Goal: Information Seeking & Learning: Understand process/instructions

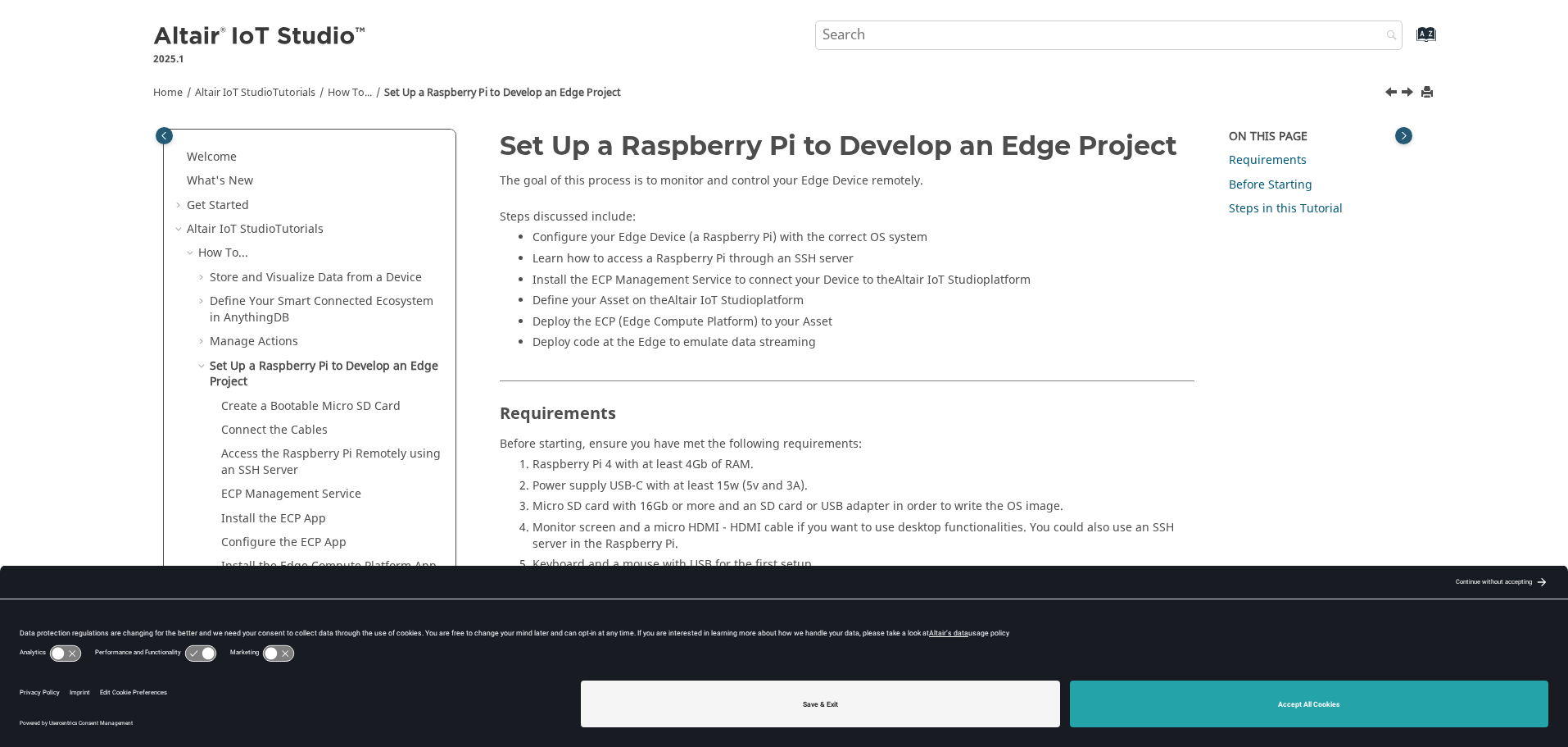
click at [1297, 694] on button "Accept All Cookies" at bounding box center [1309, 704] width 479 height 47
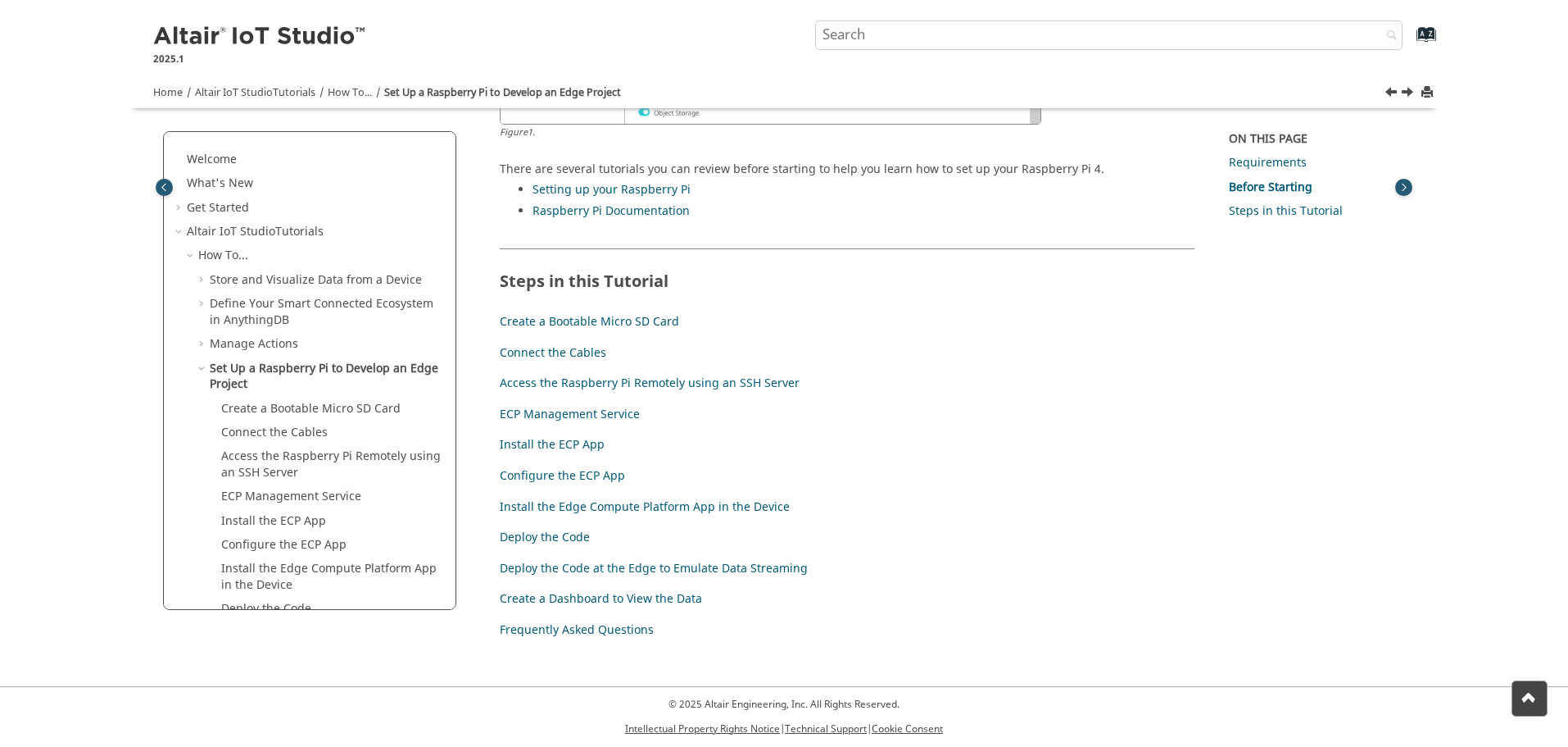
scroll to position [976, 0]
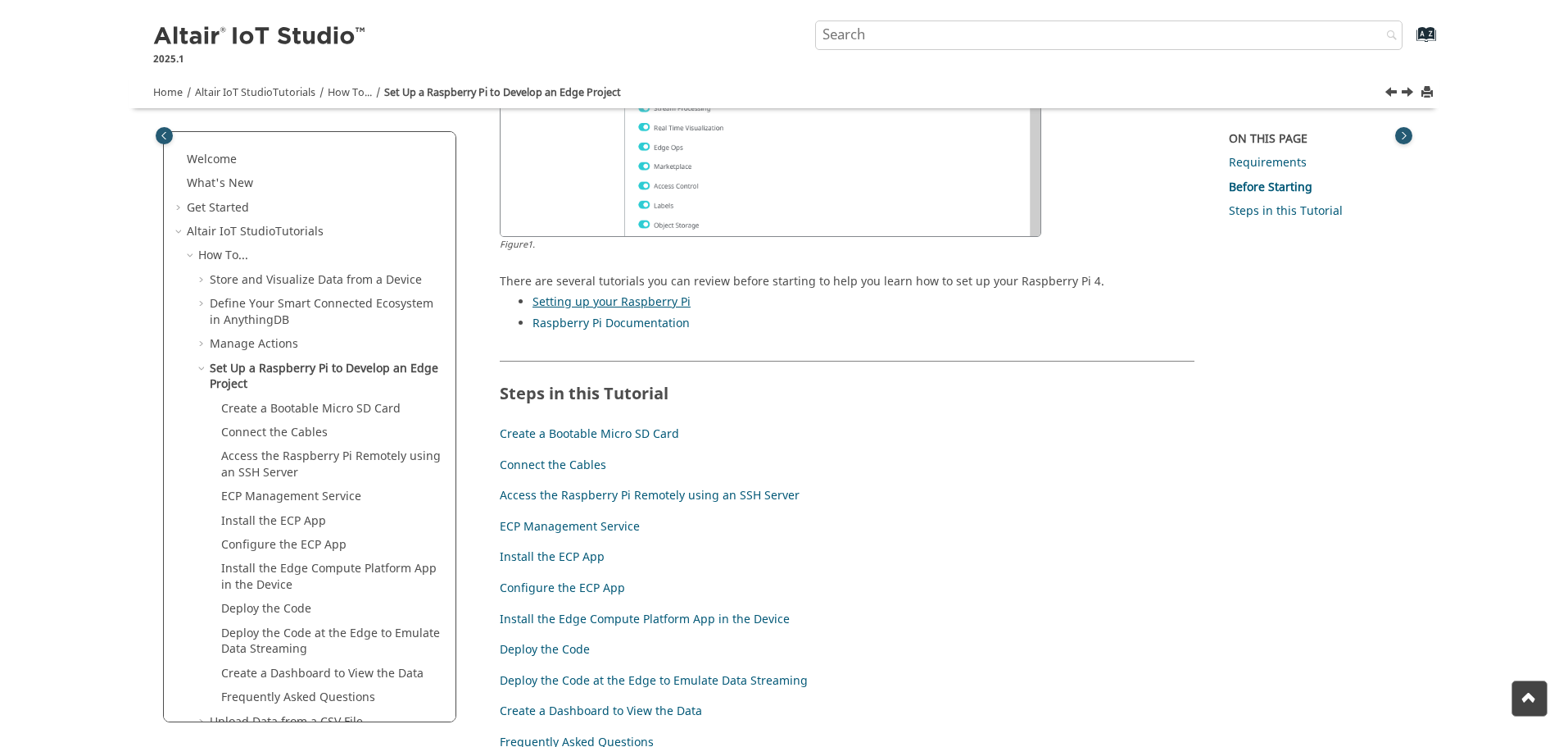
click at [594, 307] on link "Setting up your Raspberry Pi" at bounding box center [612, 302] width 159 height 17
click at [548, 458] on link "Connect the Cables" at bounding box center [553, 465] width 107 height 17
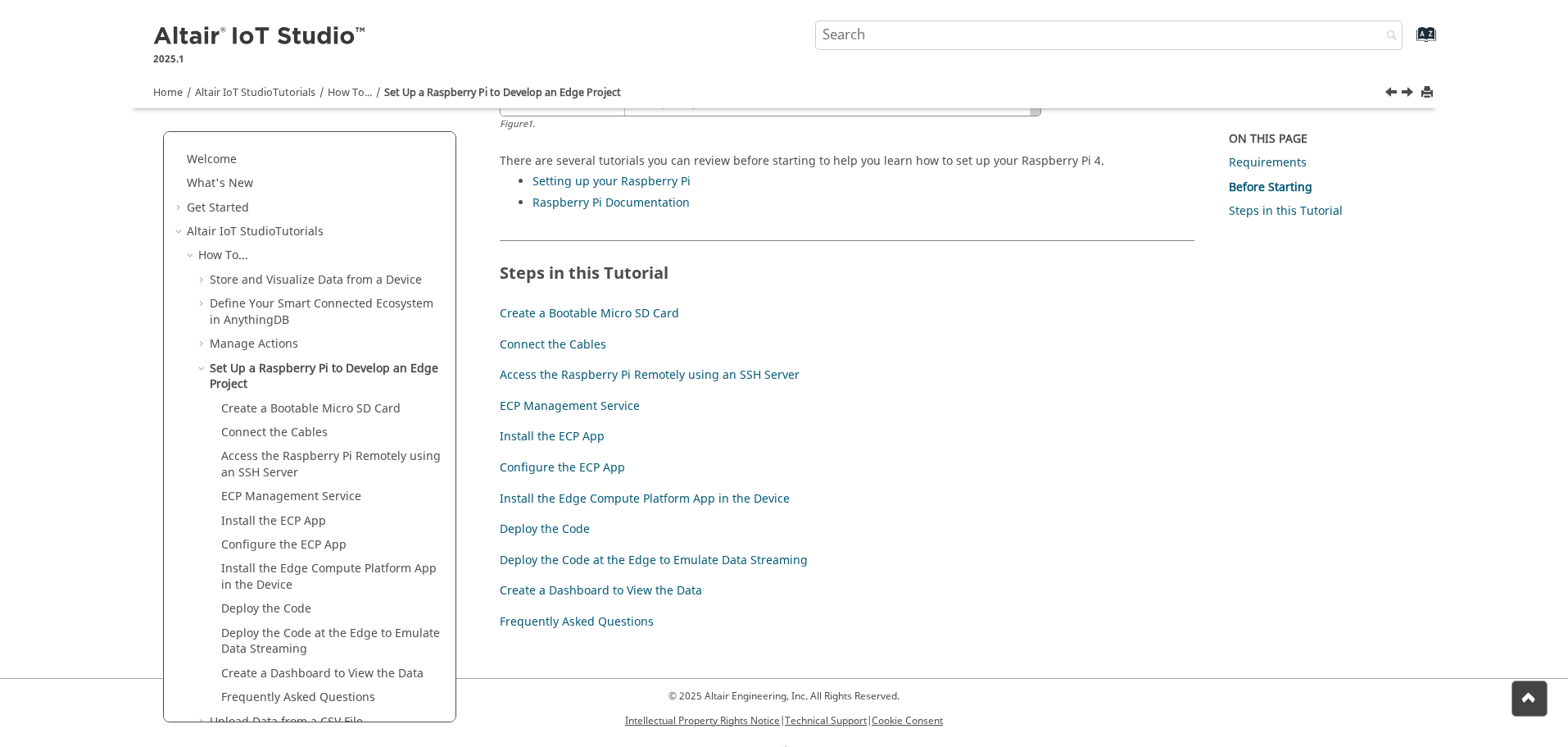
scroll to position [1140, 0]
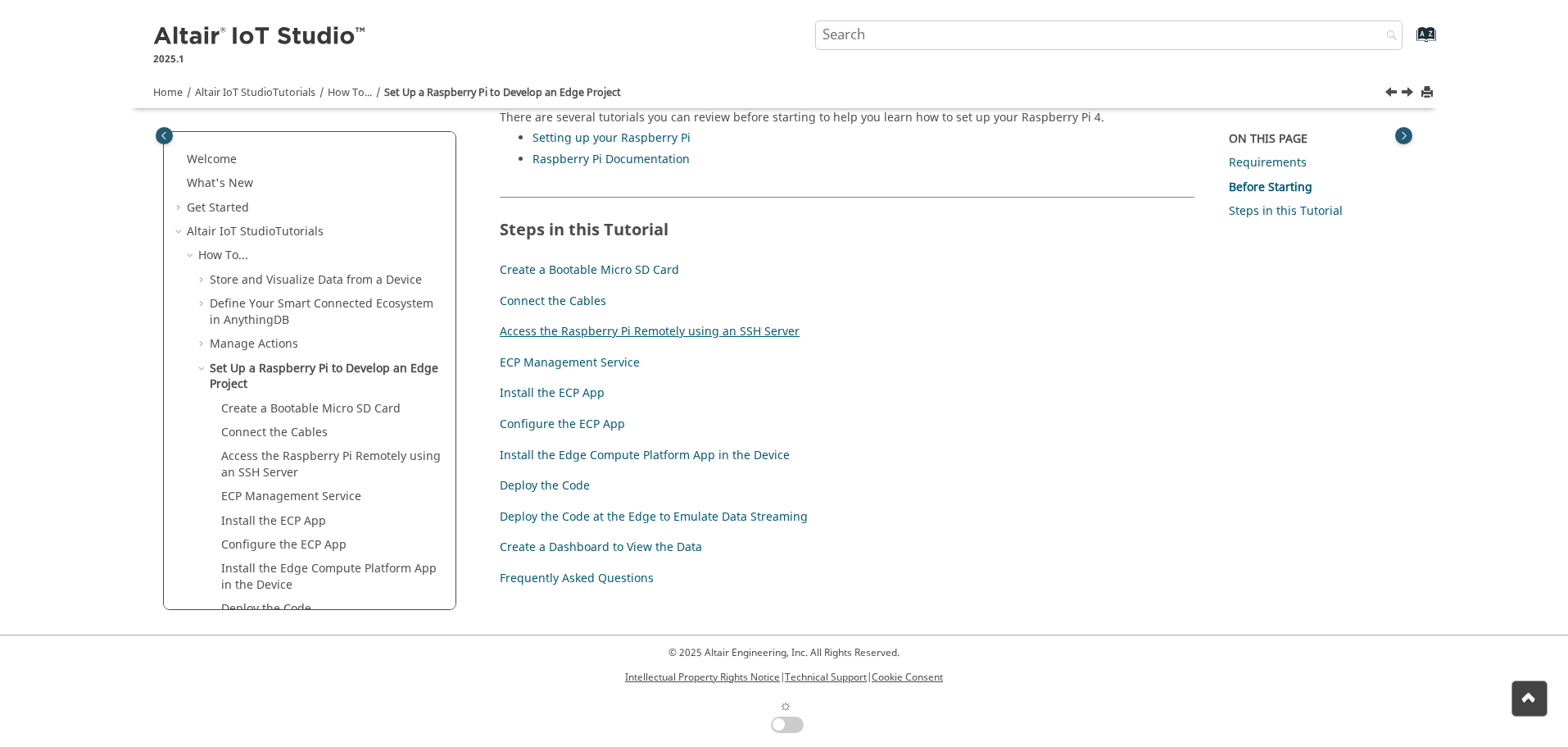
click at [659, 331] on link "Access the Raspberry Pi Remotely using an SSH Server" at bounding box center [650, 332] width 300 height 17
click at [615, 362] on link "ECP Management Service" at bounding box center [570, 363] width 140 height 17
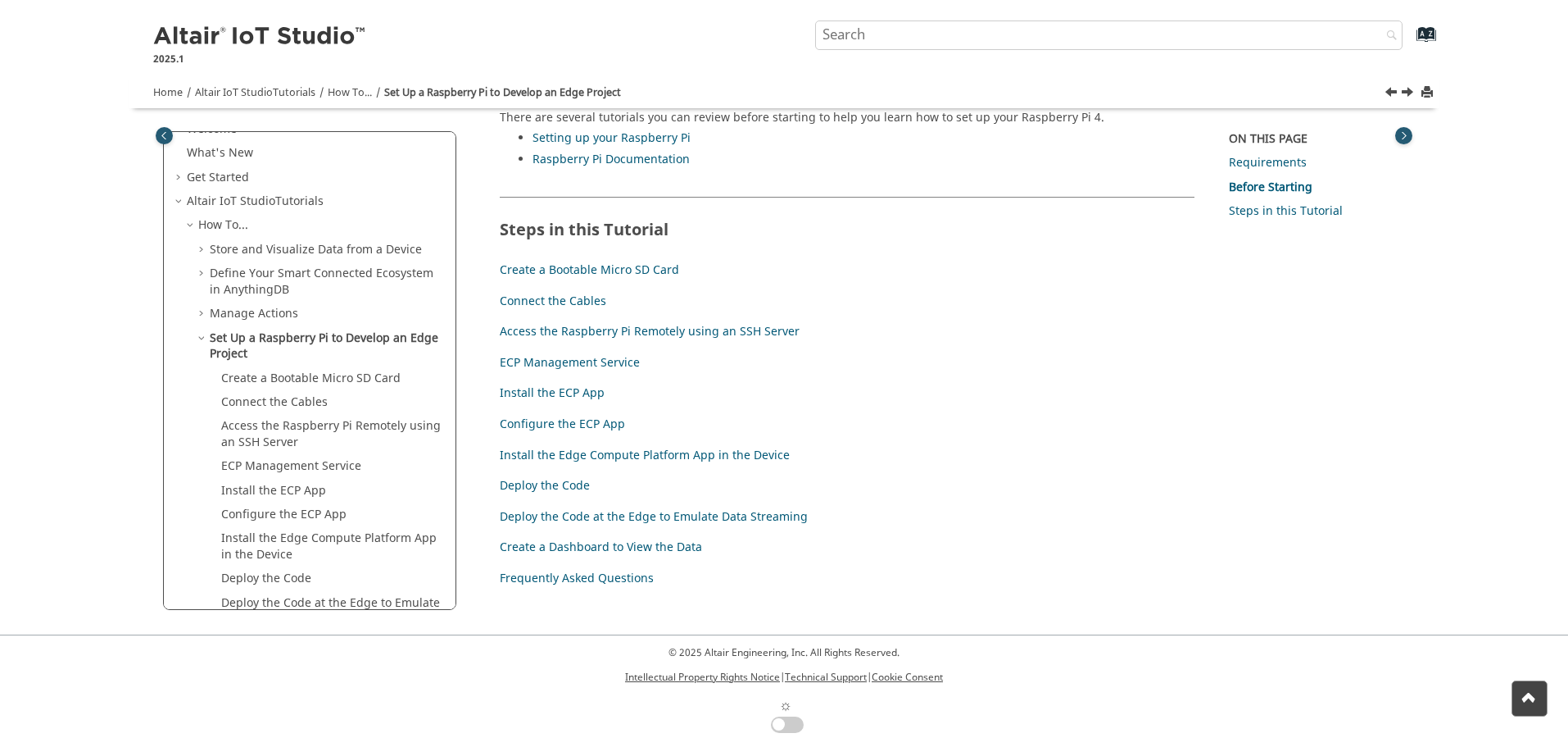
scroll to position [82, 0]
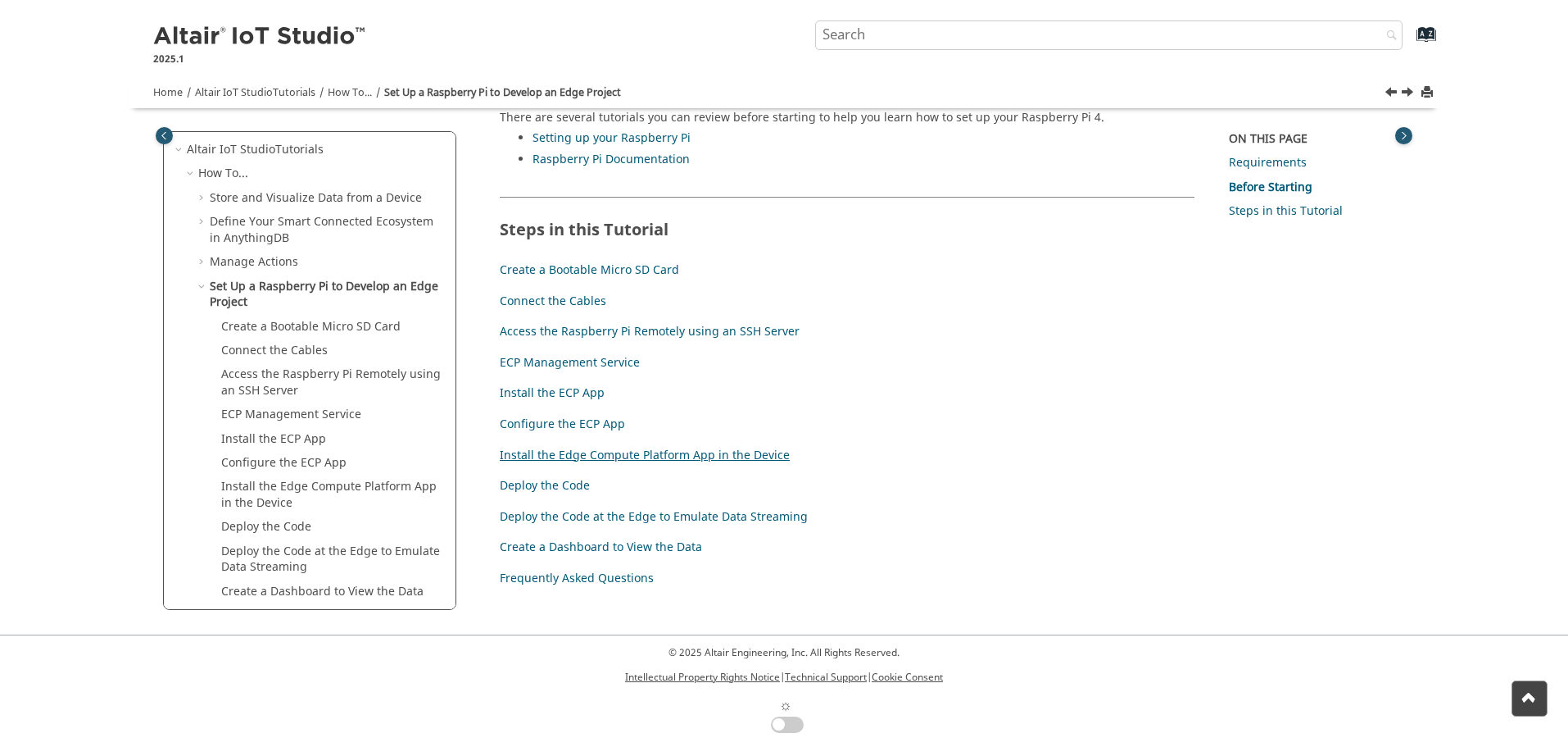
click at [648, 453] on link "Install the Edge Compute Platform App in the Device" at bounding box center [645, 456] width 290 height 17
click at [688, 541] on link "Create a Dashboard to View the Data" at bounding box center [601, 547] width 203 height 17
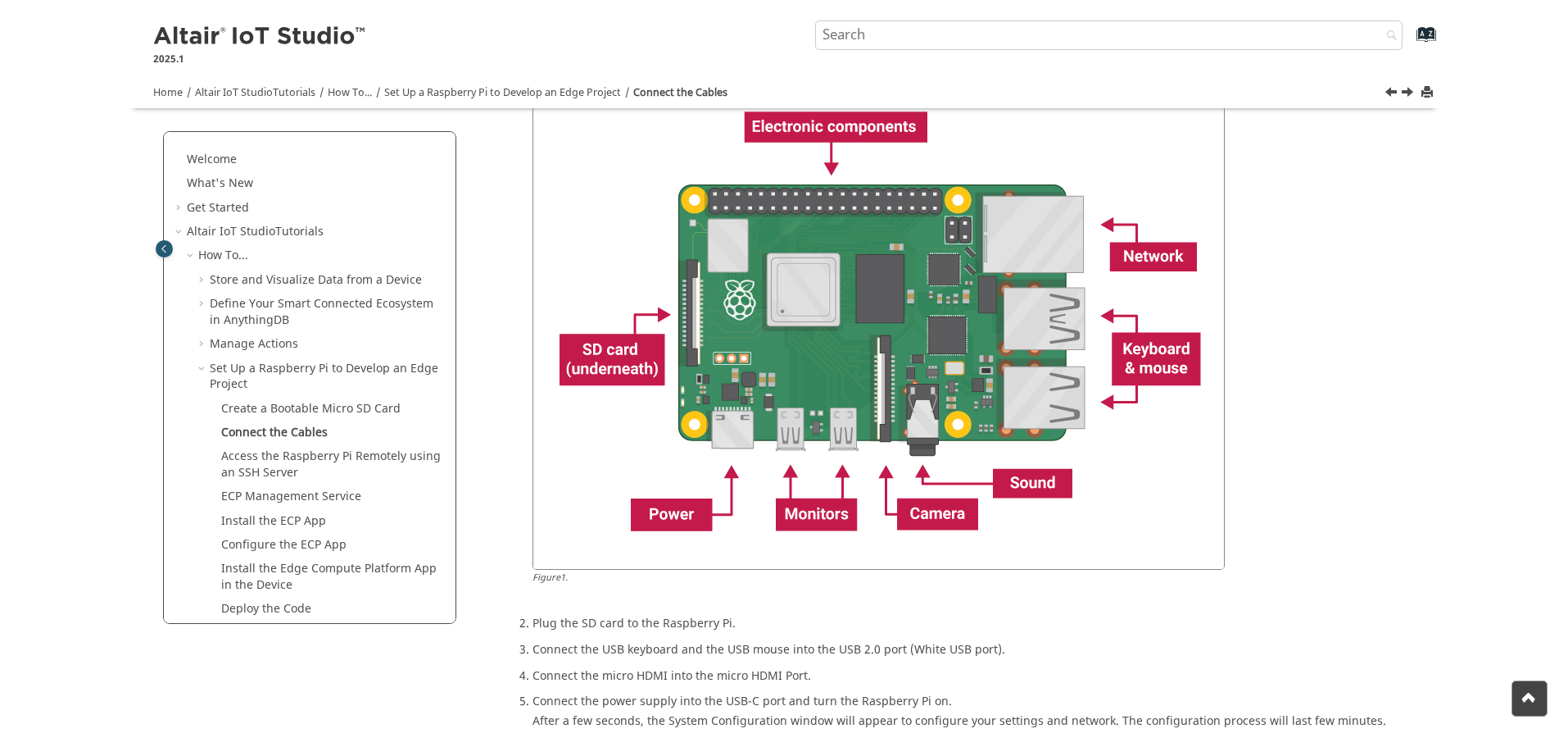
scroll to position [83, 0]
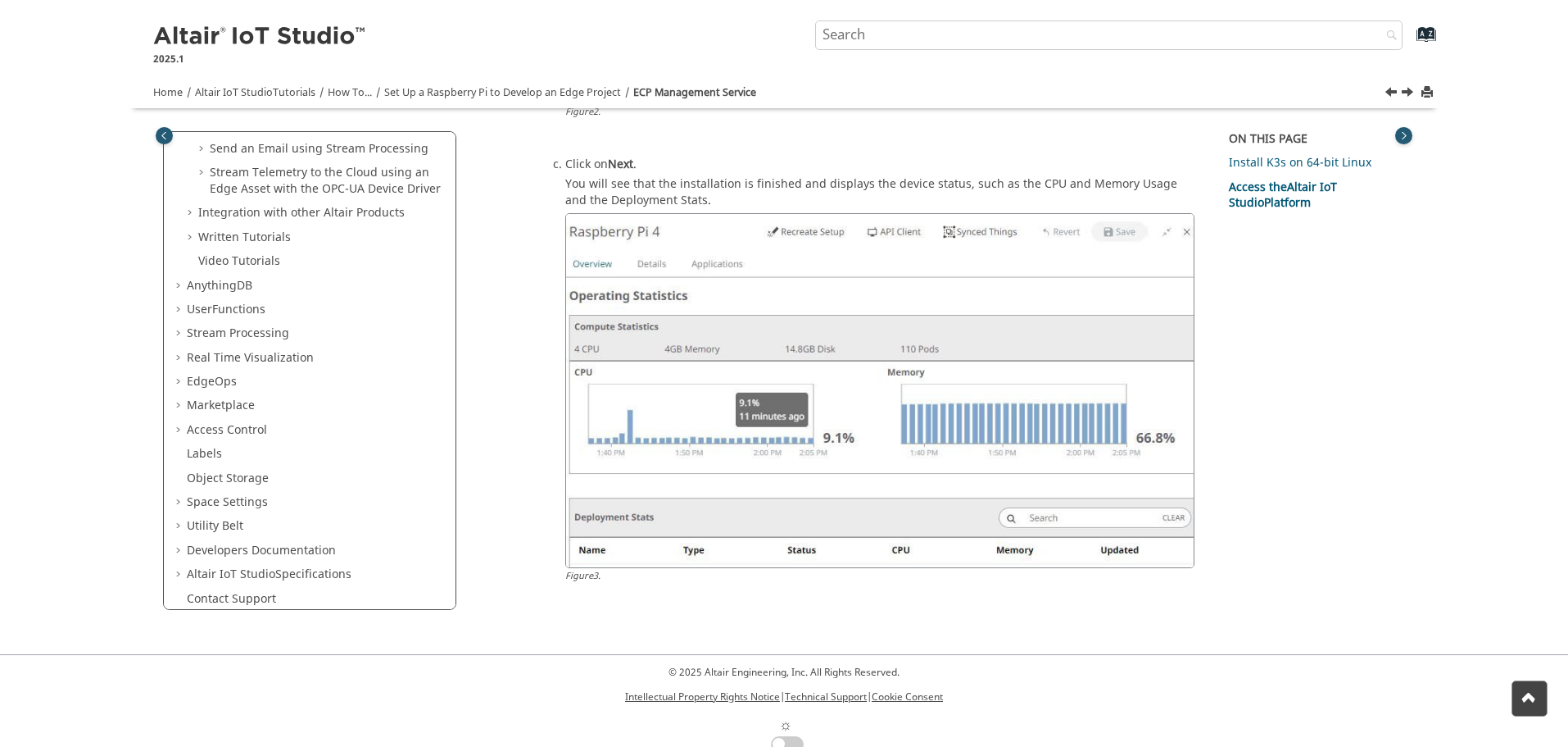
scroll to position [616, 0]
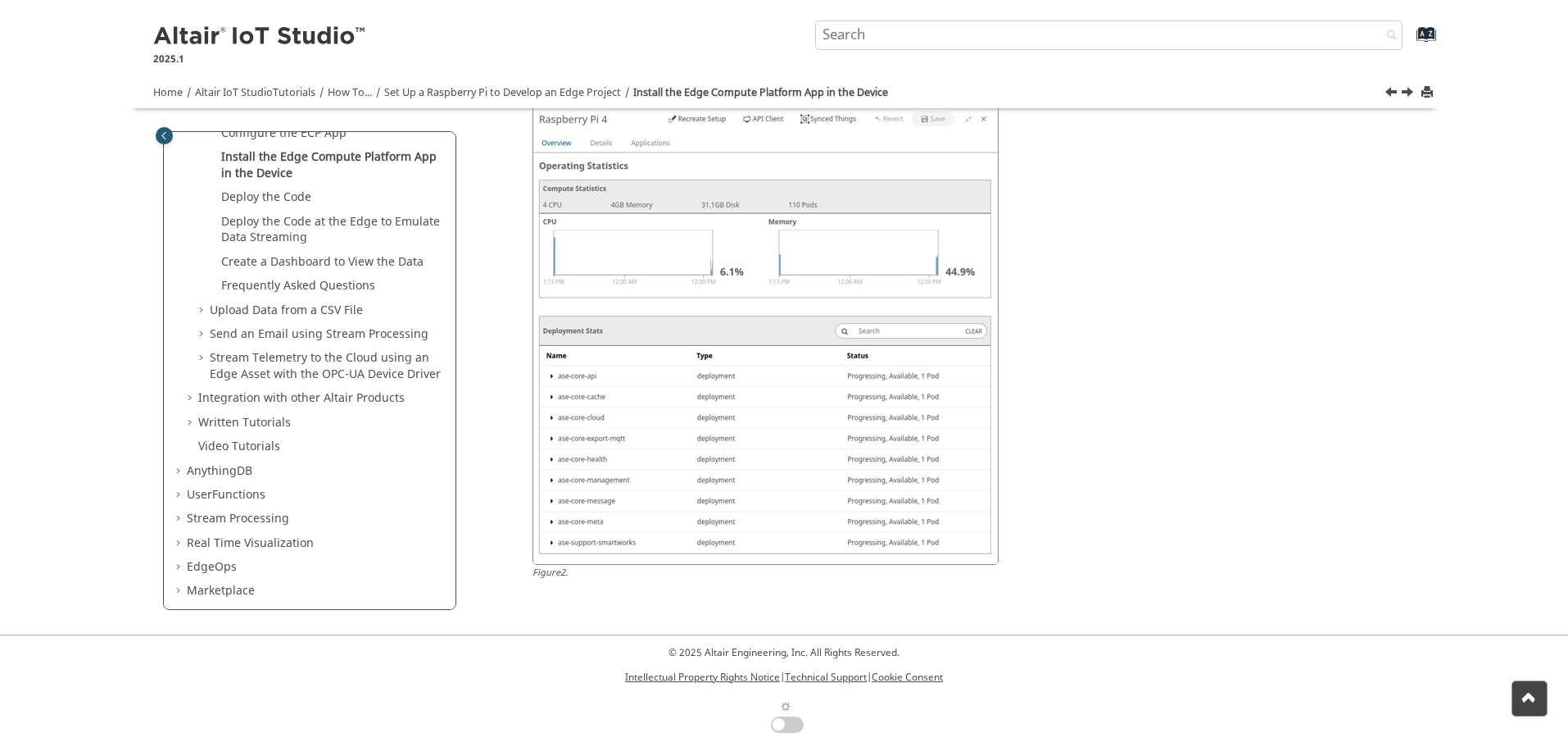
scroll to position [492, 0]
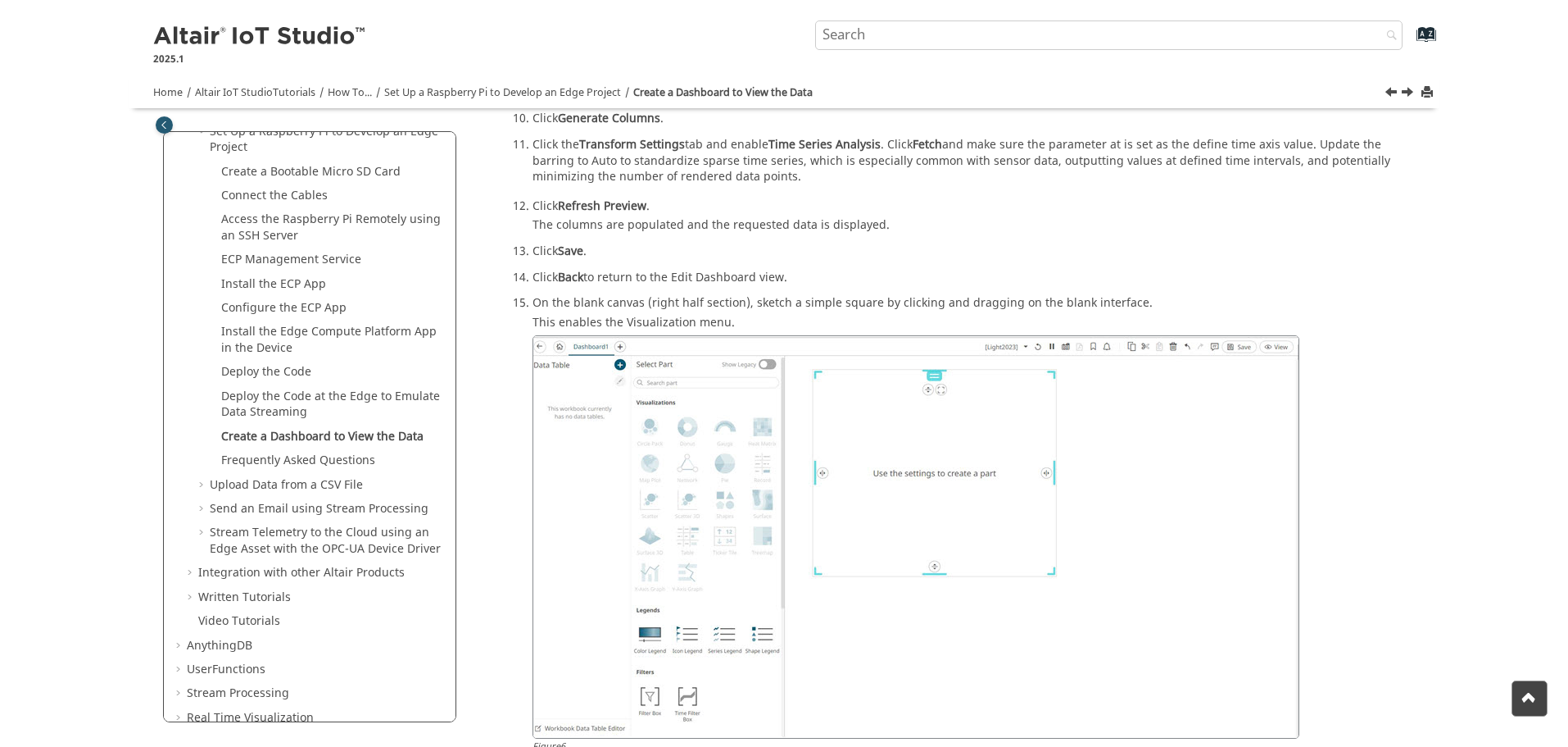
scroll to position [3167, 0]
